Goal: Task Accomplishment & Management: Manage account settings

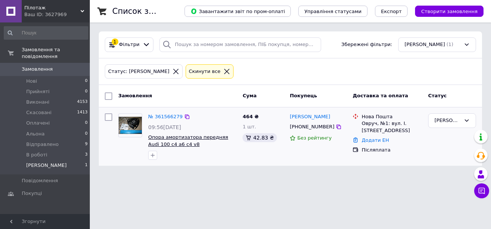
click at [192, 143] on span "Опора амортизатора передняя Audi 100 c4 a6 c4 v8 RIDER RD.3496825711" at bounding box center [188, 143] width 80 height 19
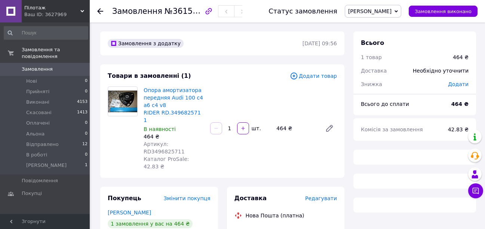
scroll to position [112, 0]
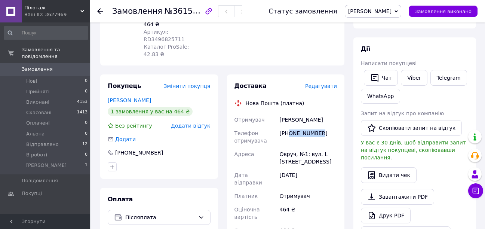
drag, startPoint x: 320, startPoint y: 110, endPoint x: 289, endPoint y: 110, distance: 30.3
click at [289, 126] on div "[PHONE_NUMBER]" at bounding box center [308, 136] width 60 height 21
copy div "0971566573"
drag, startPoint x: 319, startPoint y: 96, endPoint x: 274, endPoint y: 95, distance: 44.9
click at [274, 113] on div "Отримувач Казмирчук Вася Телефон отримувача +380971566573 Адреса Овруч, №1: вул…" at bounding box center [286, 203] width 106 height 181
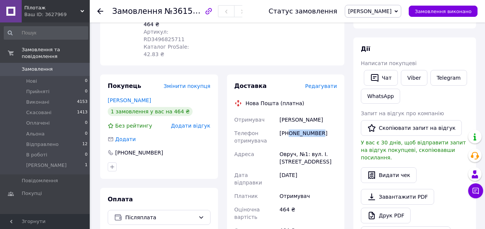
copy div "Отримувач Казмирчук Вася"
drag, startPoint x: 306, startPoint y: 131, endPoint x: 282, endPoint y: 130, distance: 23.6
click at [282, 147] on div "Овруч, №1: вул. І. [STREET_ADDRESS]" at bounding box center [308, 157] width 60 height 21
drag, startPoint x: 310, startPoint y: 142, endPoint x: 311, endPoint y: 138, distance: 4.5
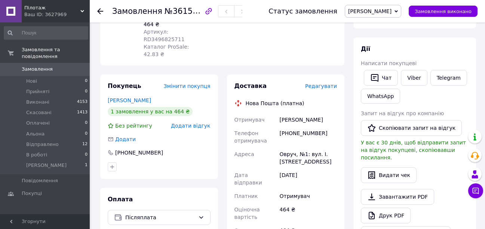
click at [311, 147] on div "Овруч, №1: вул. І. [STREET_ADDRESS]" at bounding box center [308, 157] width 60 height 21
drag, startPoint x: 305, startPoint y: 131, endPoint x: 278, endPoint y: 126, distance: 27.4
click at [278, 147] on div "Овруч, №1: вул. І. [STREET_ADDRESS]" at bounding box center [308, 157] width 60 height 21
copy div "Овруч, №1"
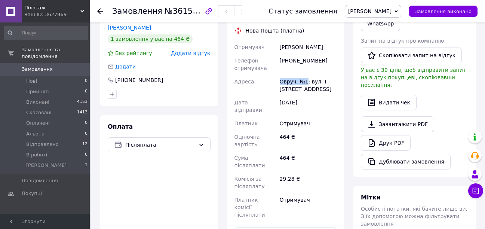
scroll to position [187, 0]
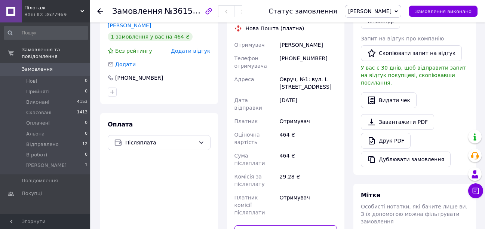
click at [296, 225] on input "text" at bounding box center [285, 232] width 103 height 15
paste input "20451247368091"
type input "20451247368091"
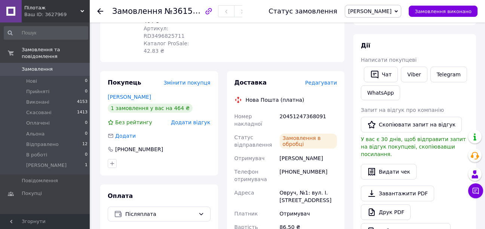
scroll to position [112, 0]
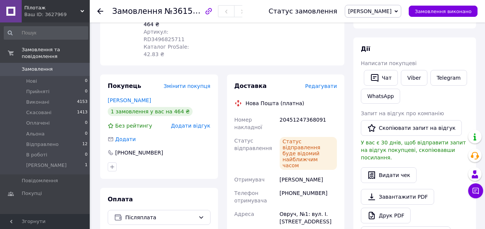
click at [395, 6] on span "[PERSON_NAME]" at bounding box center [373, 11] width 56 height 13
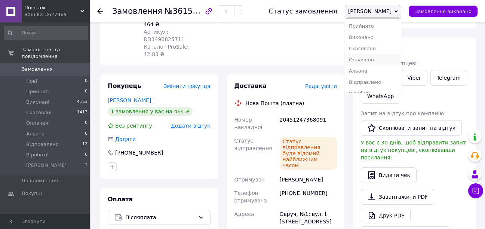
scroll to position [8, 0]
click at [399, 85] on li "В роботі" at bounding box center [373, 85] width 56 height 11
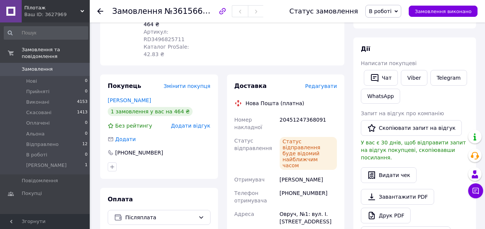
click at [99, 10] on use at bounding box center [100, 11] width 6 height 6
